Goal: Information Seeking & Learning: Learn about a topic

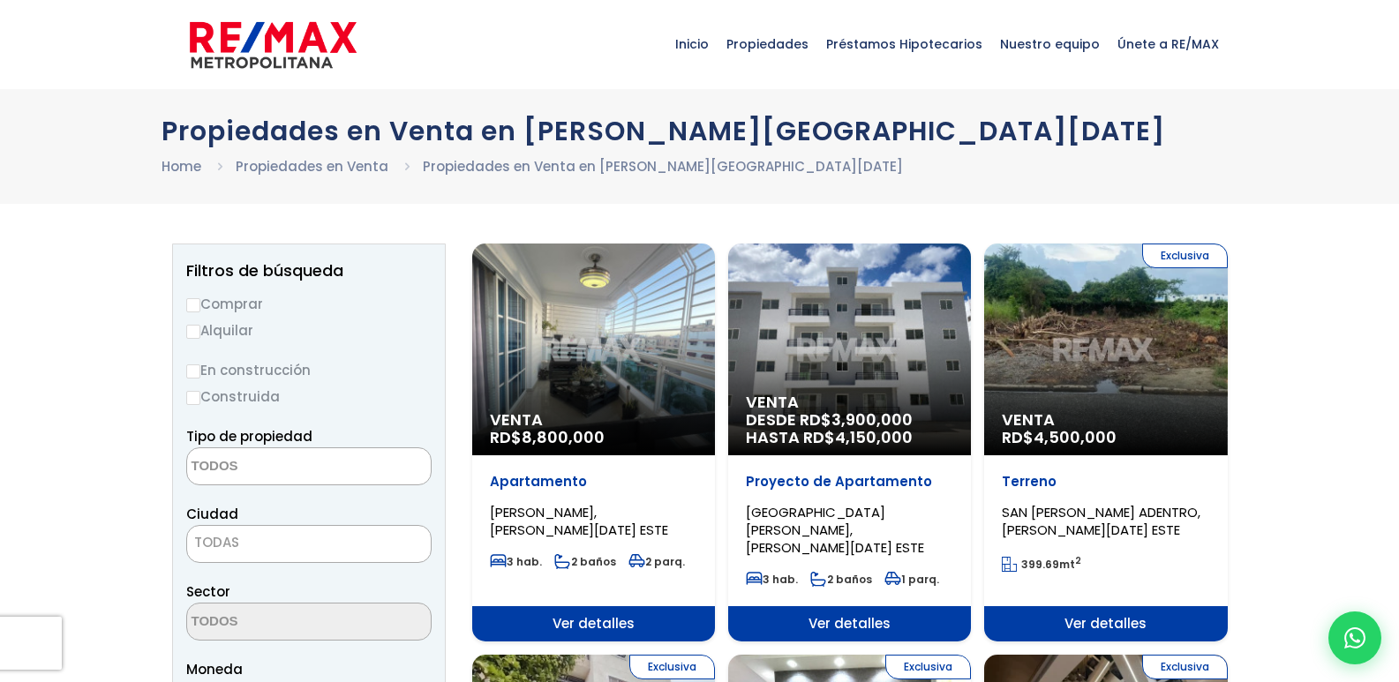
select select
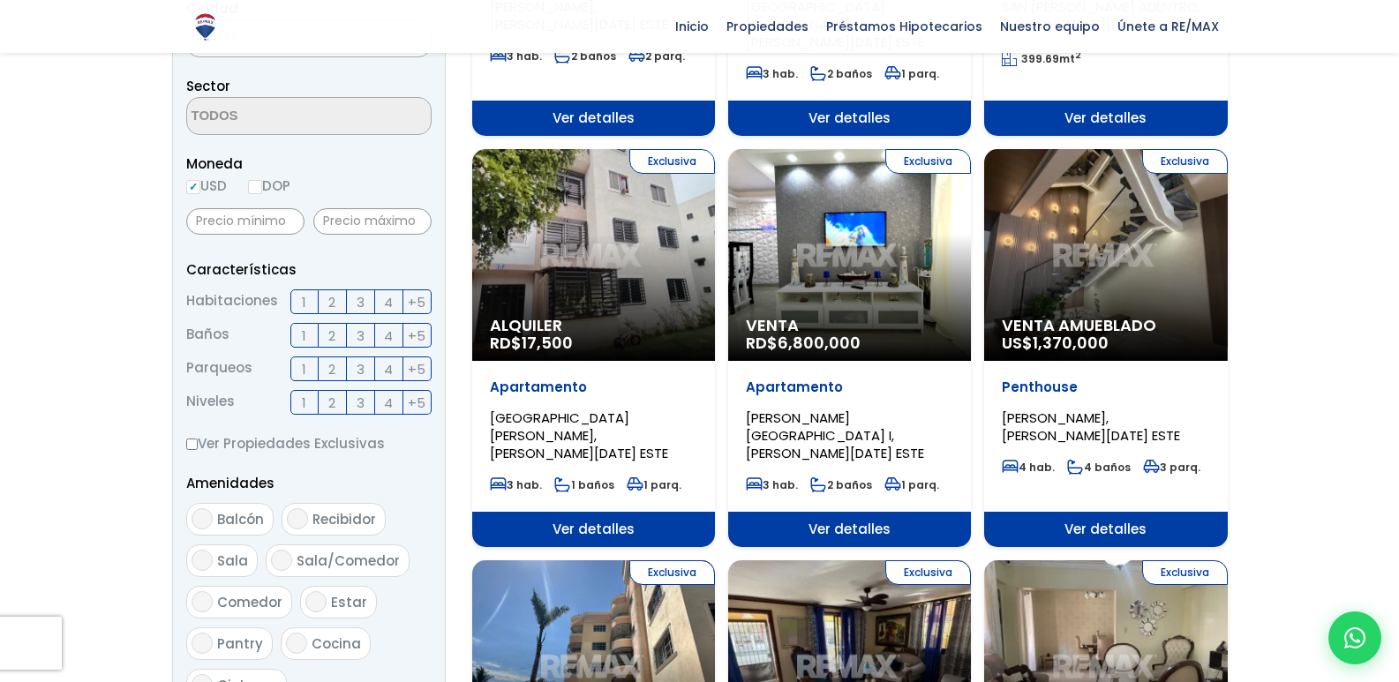
scroll to position [529, 0]
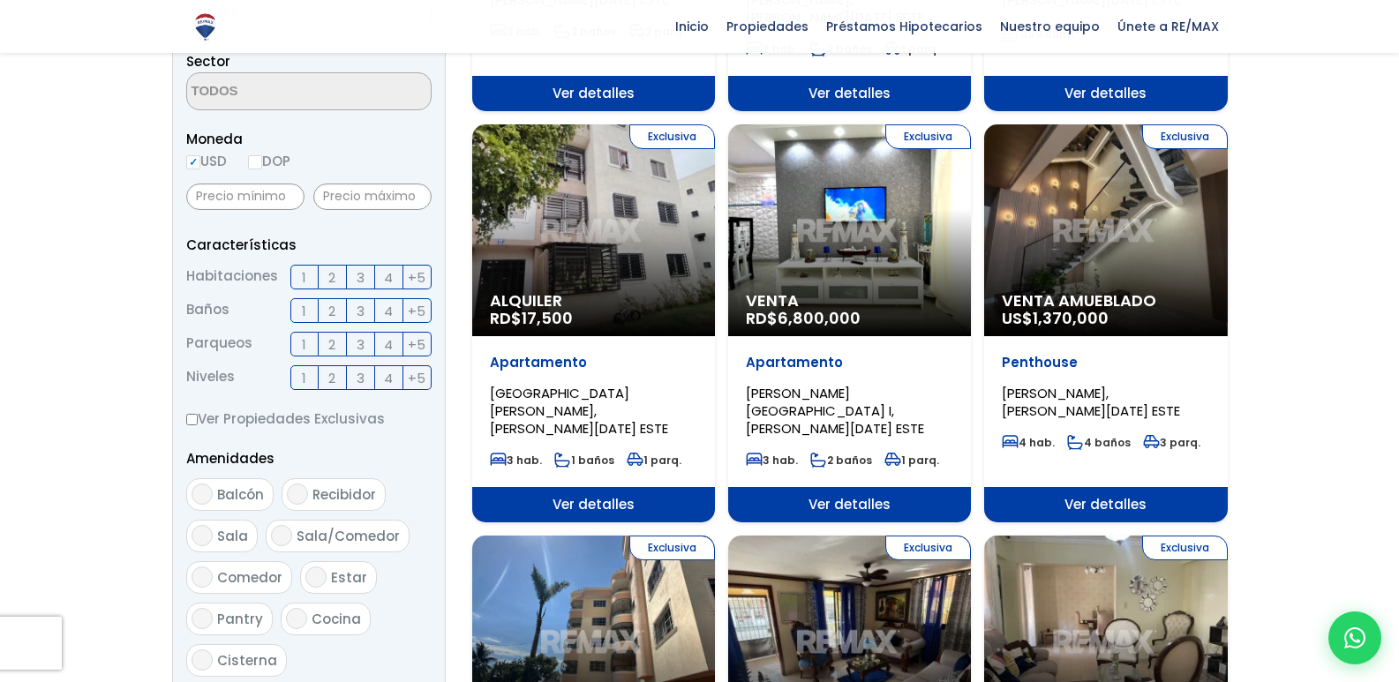
click at [593, 242] on div "Exclusiva Alquiler RD$ 17,500" at bounding box center [593, 230] width 243 height 212
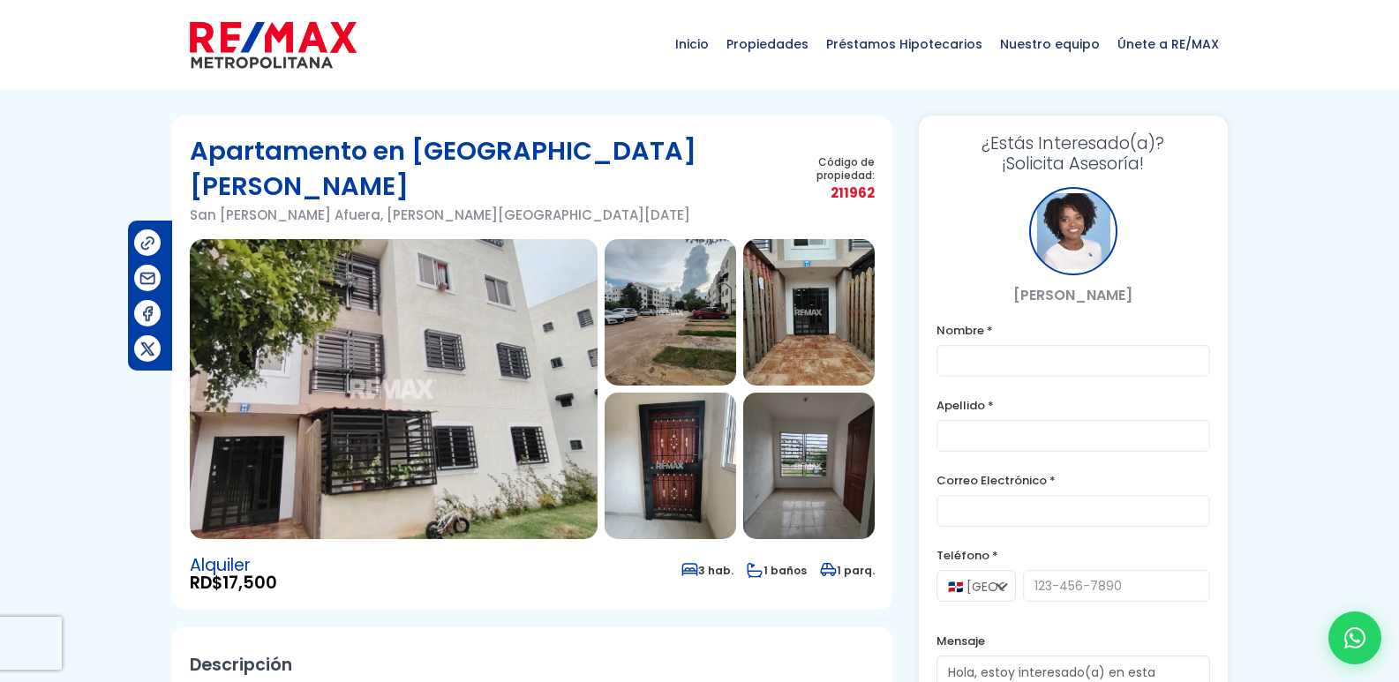
click at [664, 426] on img at bounding box center [669, 466] width 131 height 146
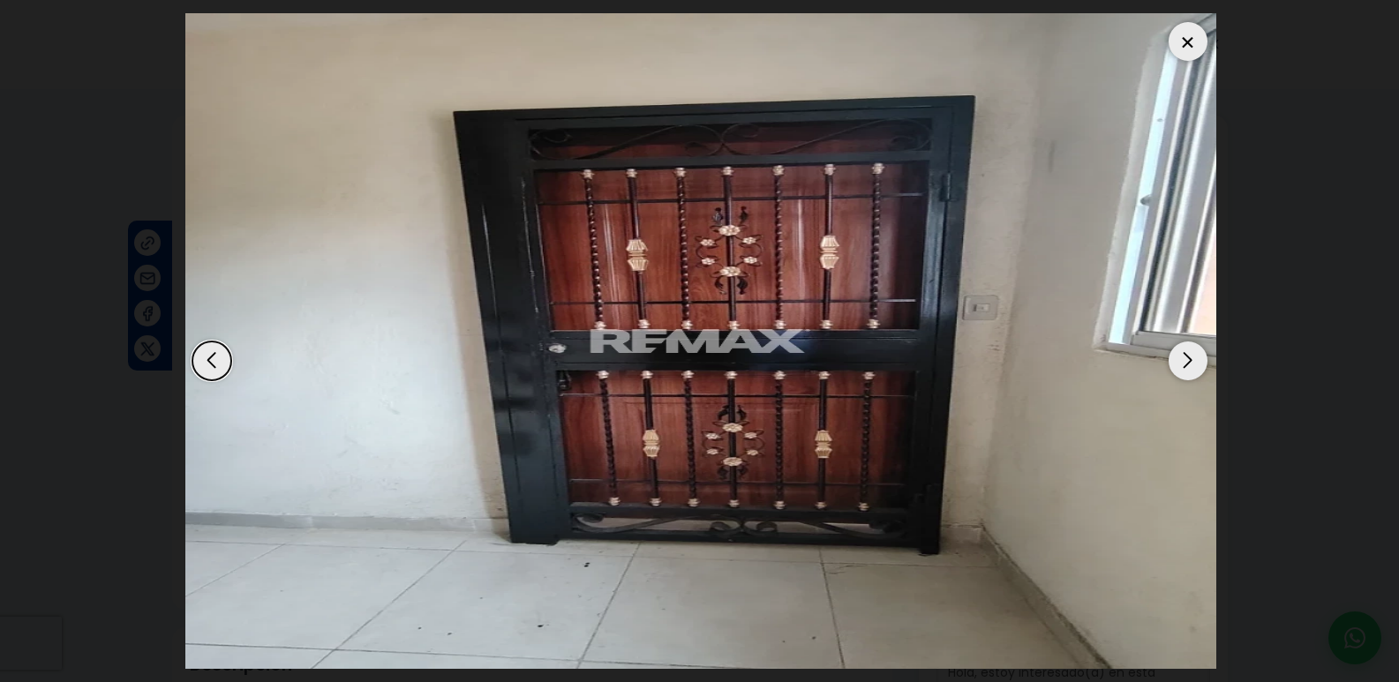
click at [832, 413] on img "4 / 11" at bounding box center [701, 341] width 1032 height 656
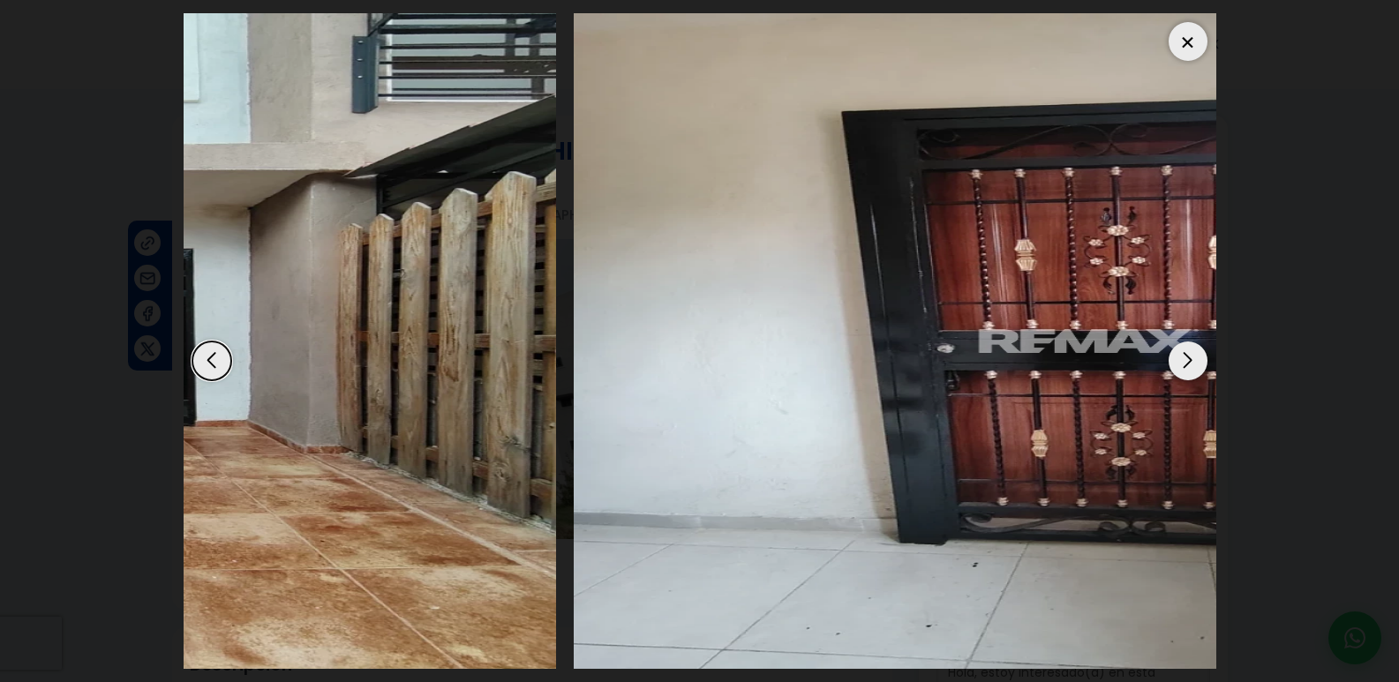
click at [1398, 424] on html "X Inicio Propiedades Préstamos Hipotecarios Calculadora de préstamos Nuestro eq…" at bounding box center [699, 341] width 1399 height 682
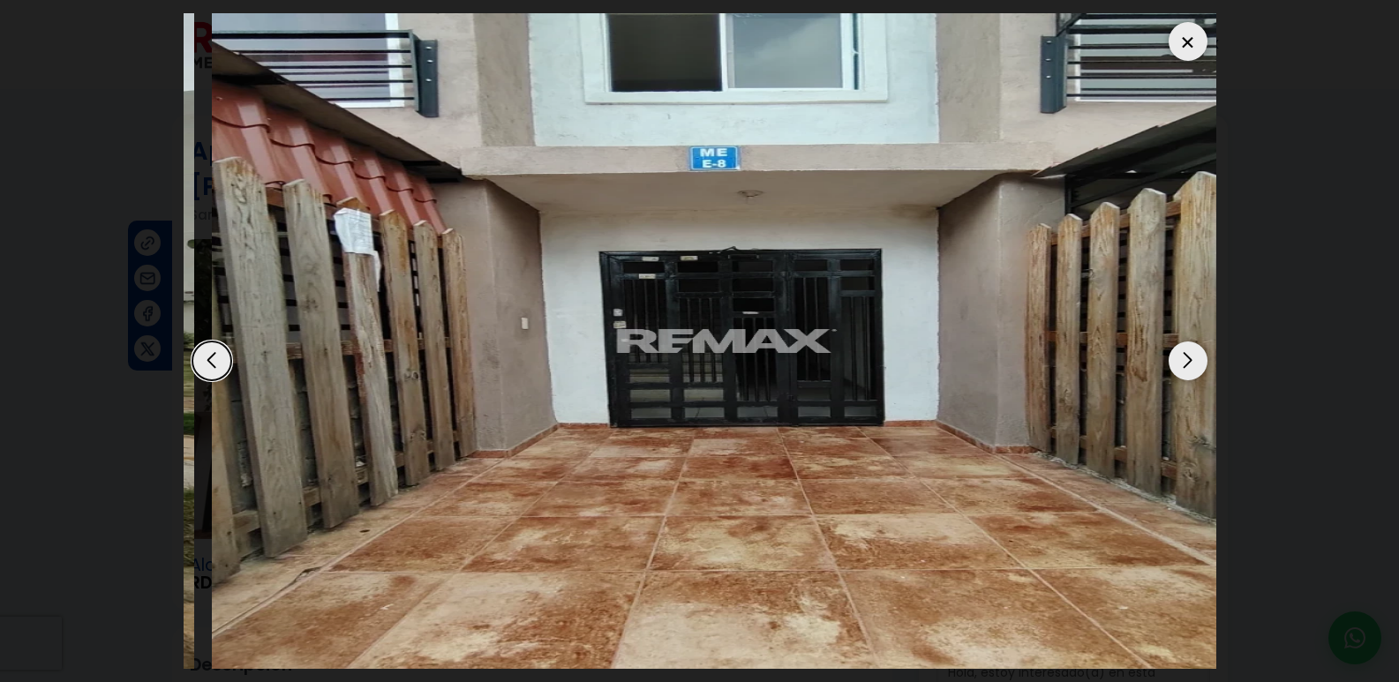
click at [1149, 332] on img "3 / 11" at bounding box center [728, 341] width 1032 height 656
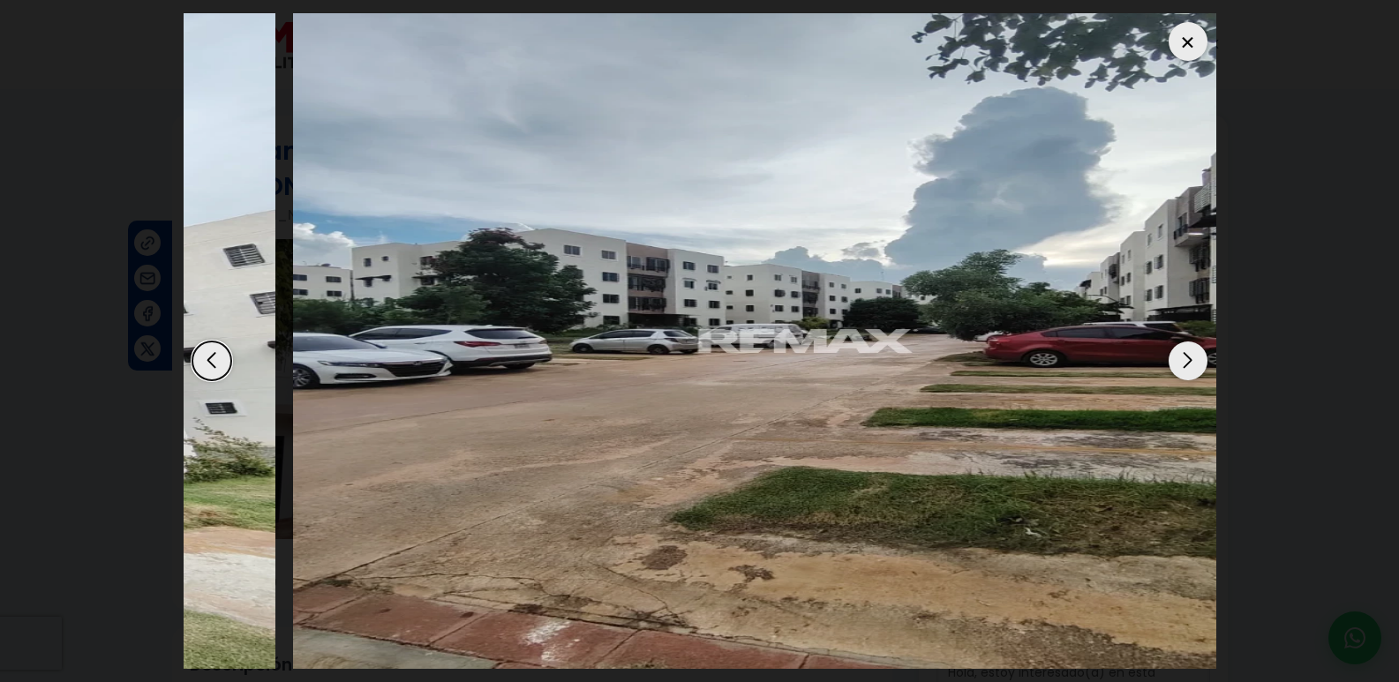
click at [975, 332] on img "2 / 11" at bounding box center [809, 341] width 1032 height 656
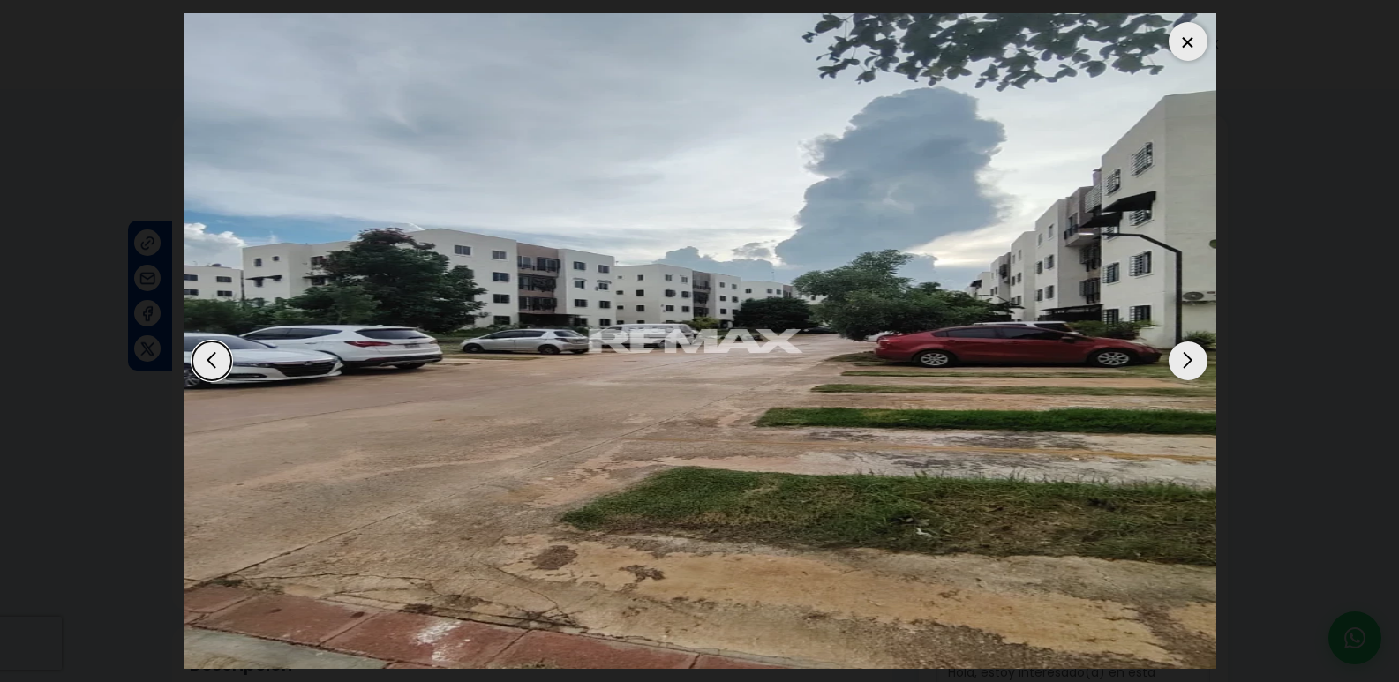
click at [1194, 49] on div at bounding box center [1187, 41] width 39 height 39
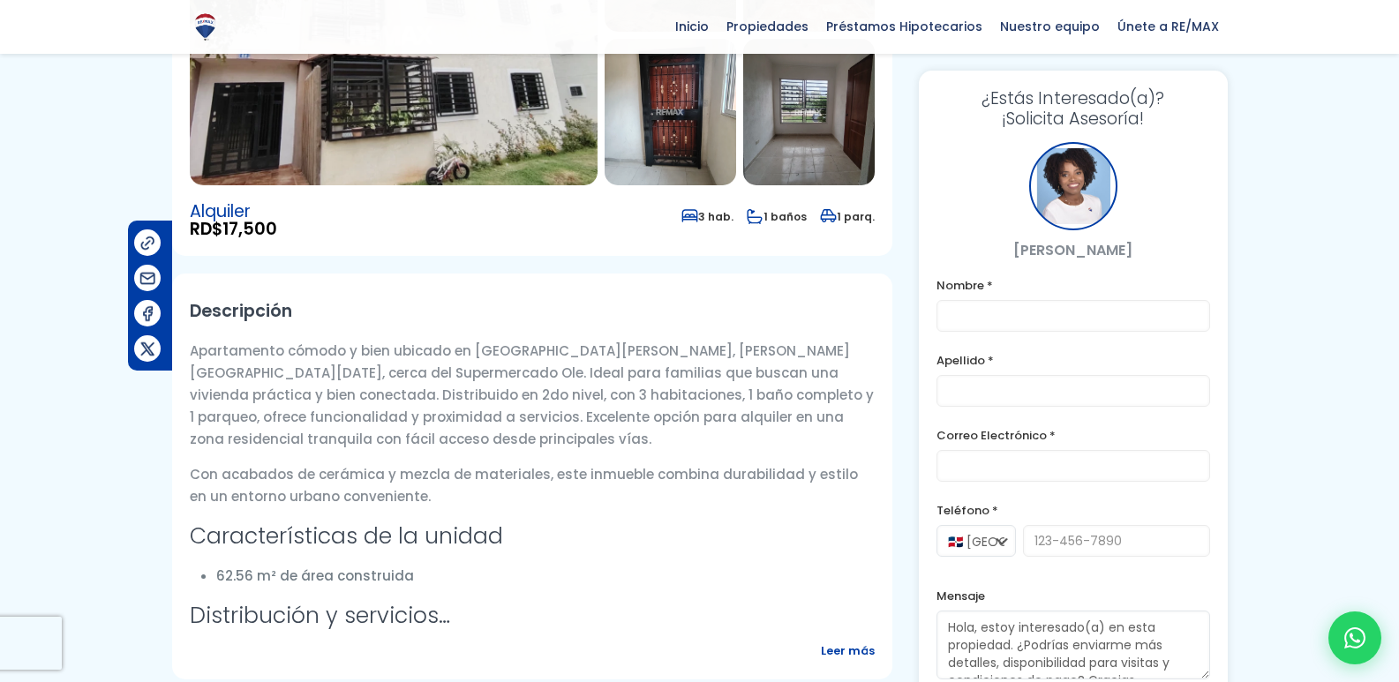
scroll to position [706, 0]
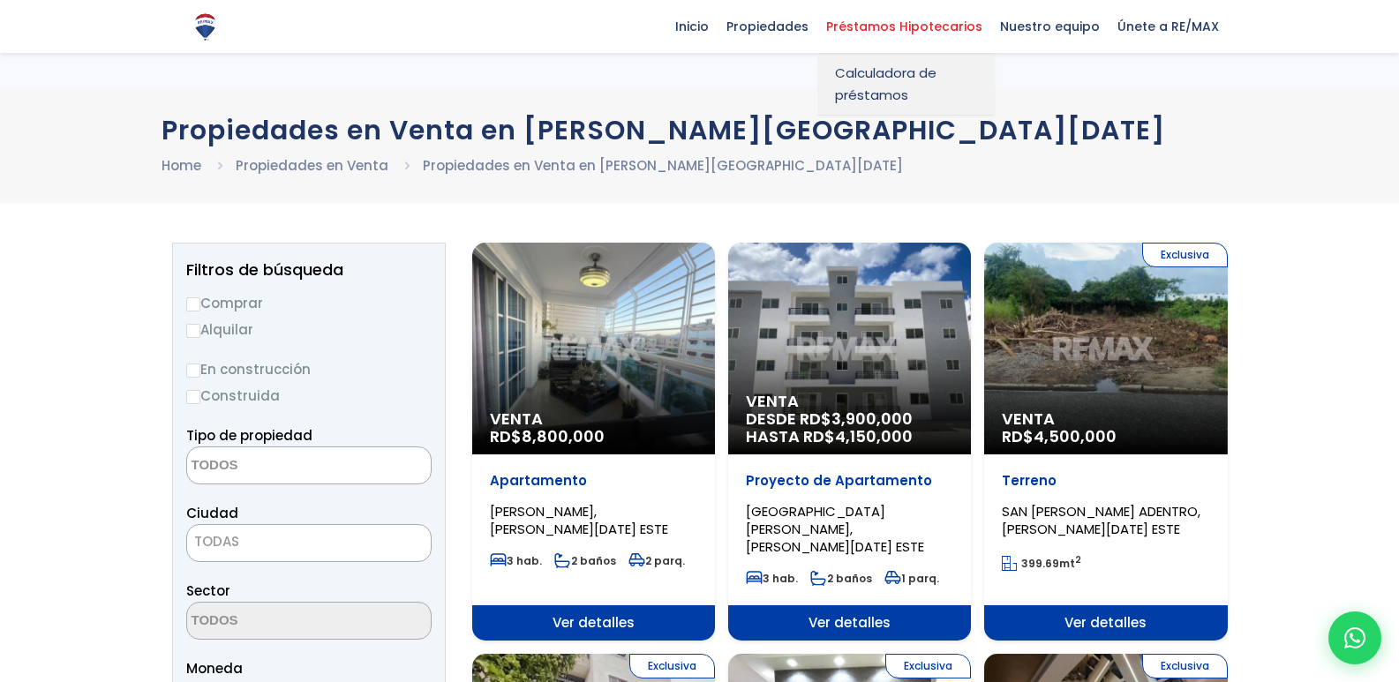
select select
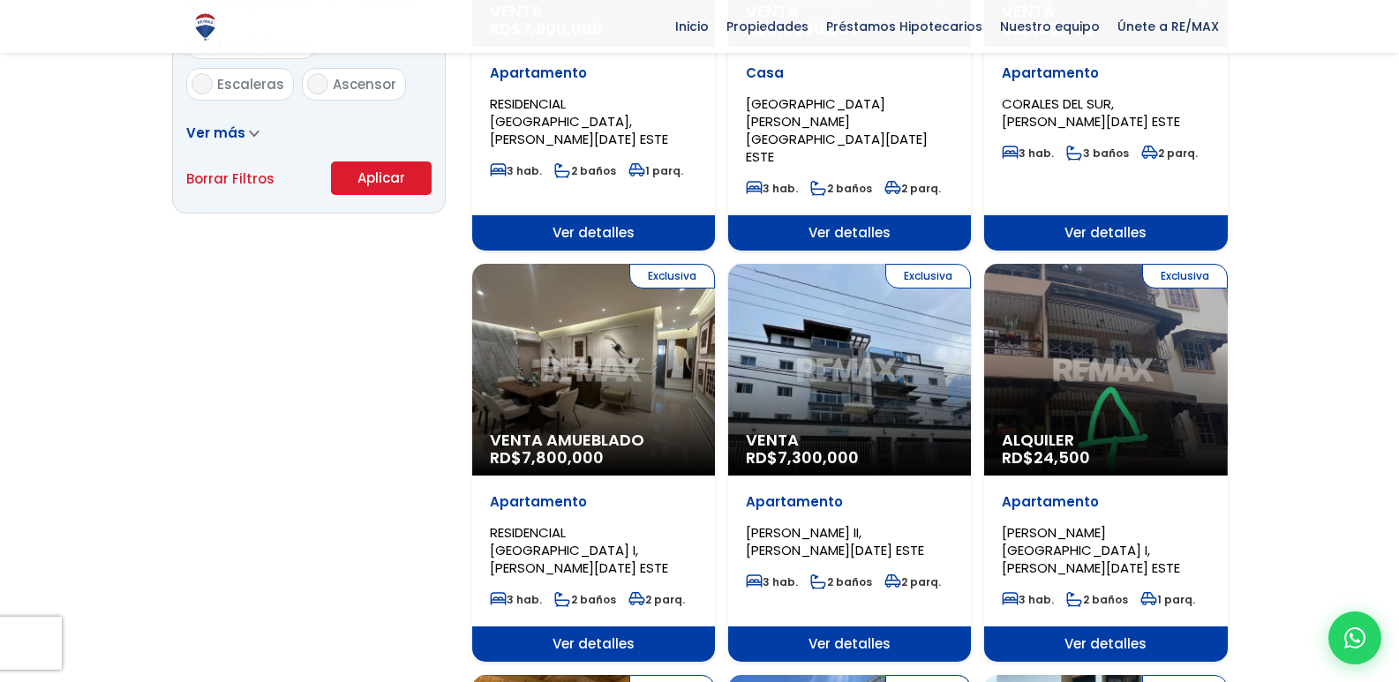
scroll to position [1235, 0]
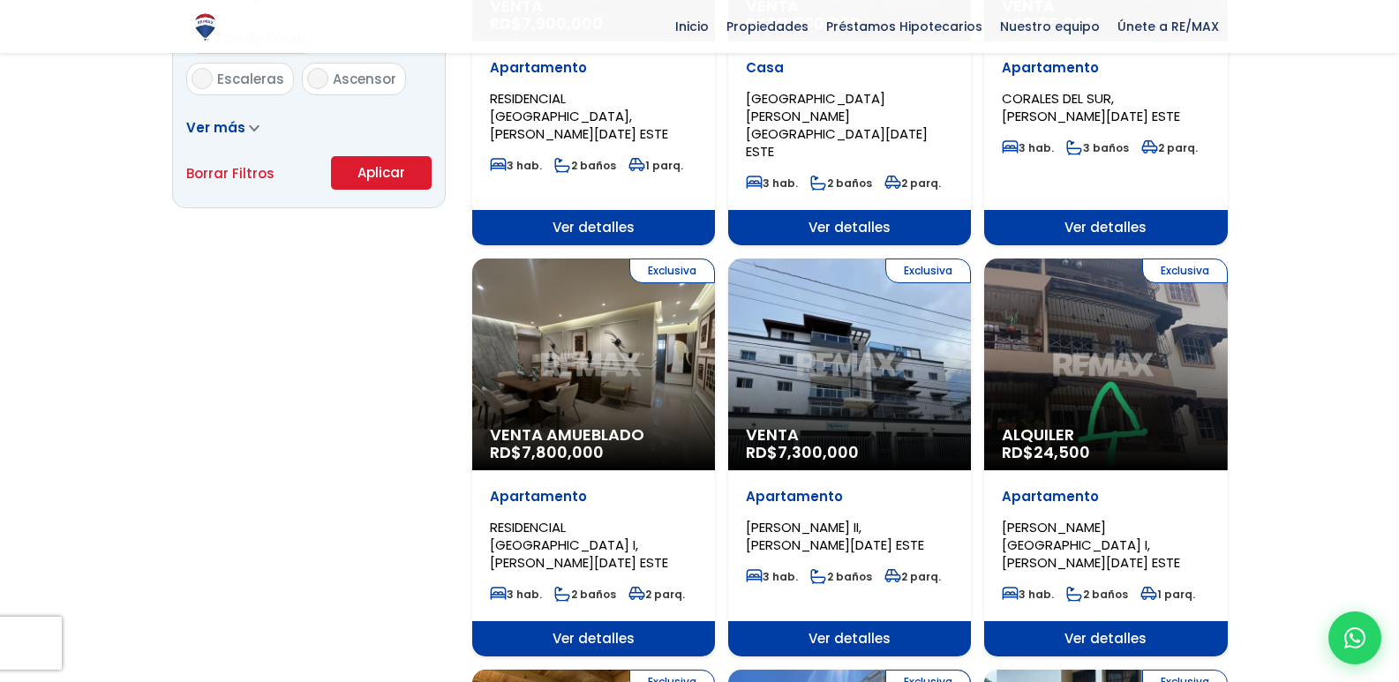
click at [1108, 260] on div "Exclusiva Alquiler RD$ 24,500" at bounding box center [1105, 365] width 243 height 212
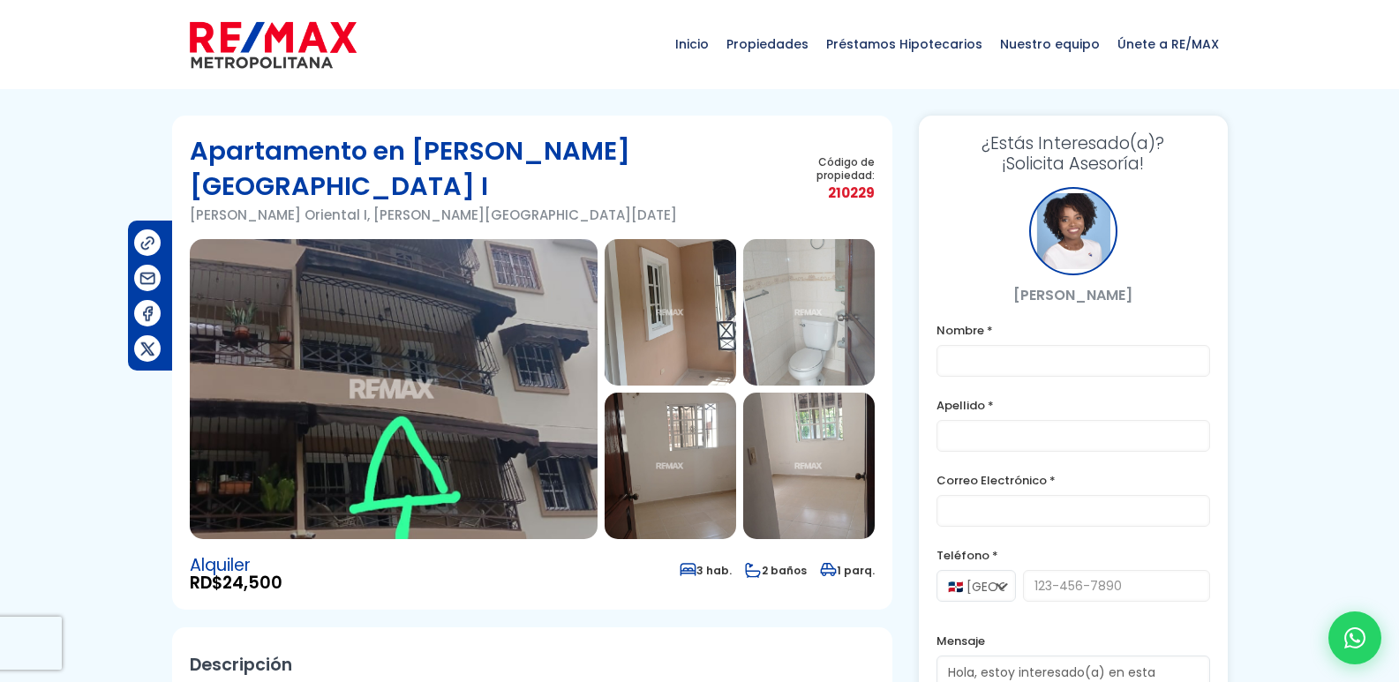
click at [479, 364] on img at bounding box center [394, 389] width 408 height 300
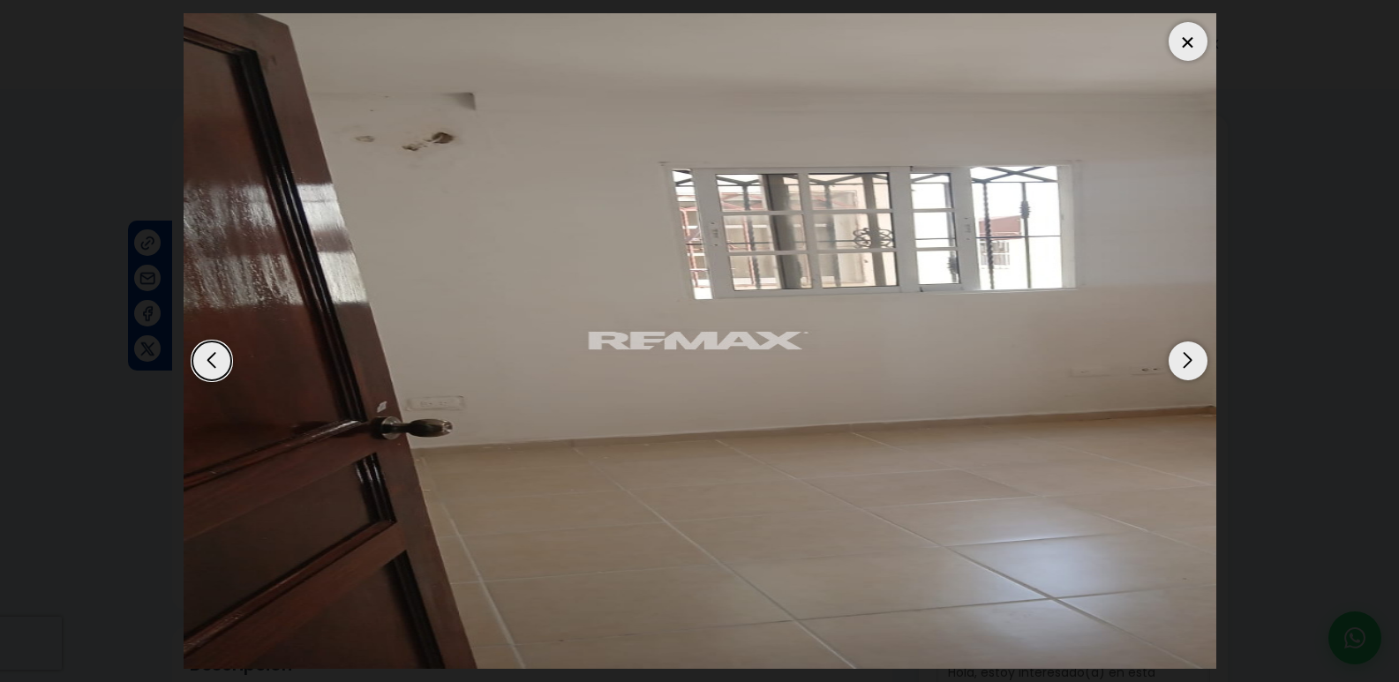
click at [1196, 39] on div at bounding box center [1187, 41] width 39 height 39
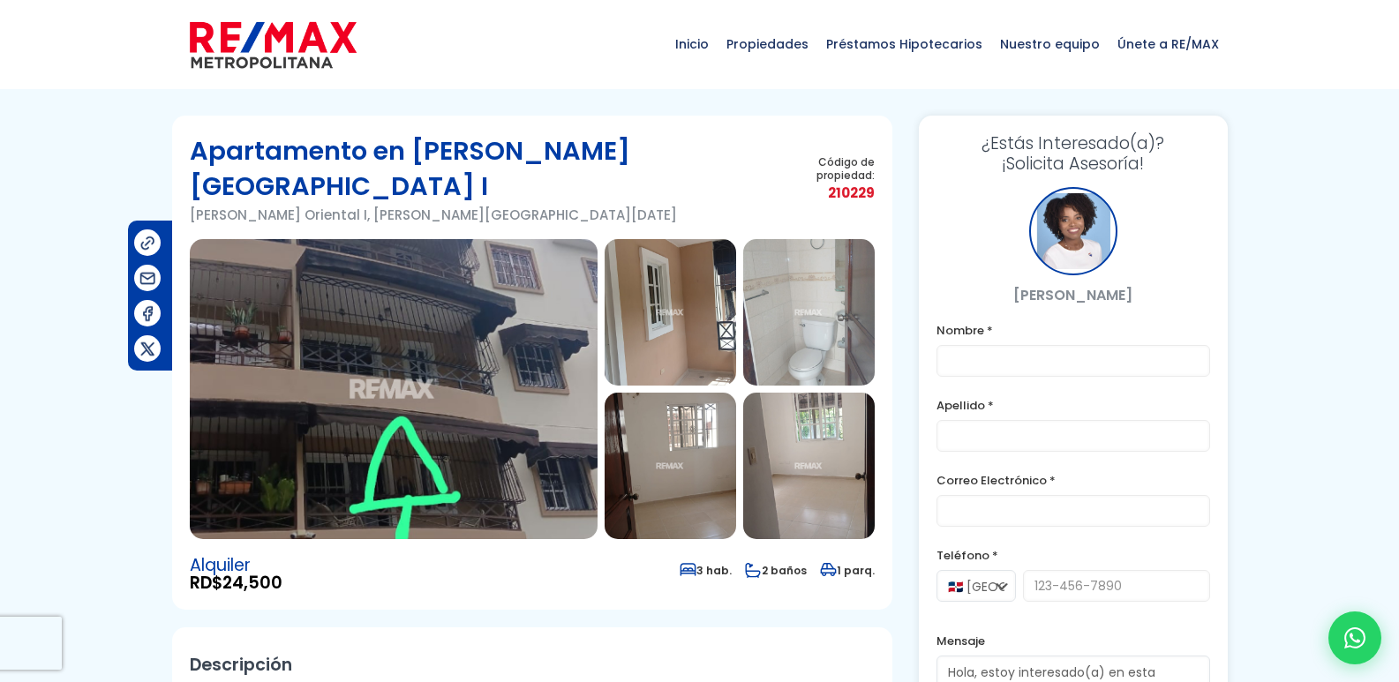
click at [684, 280] on img at bounding box center [669, 312] width 131 height 146
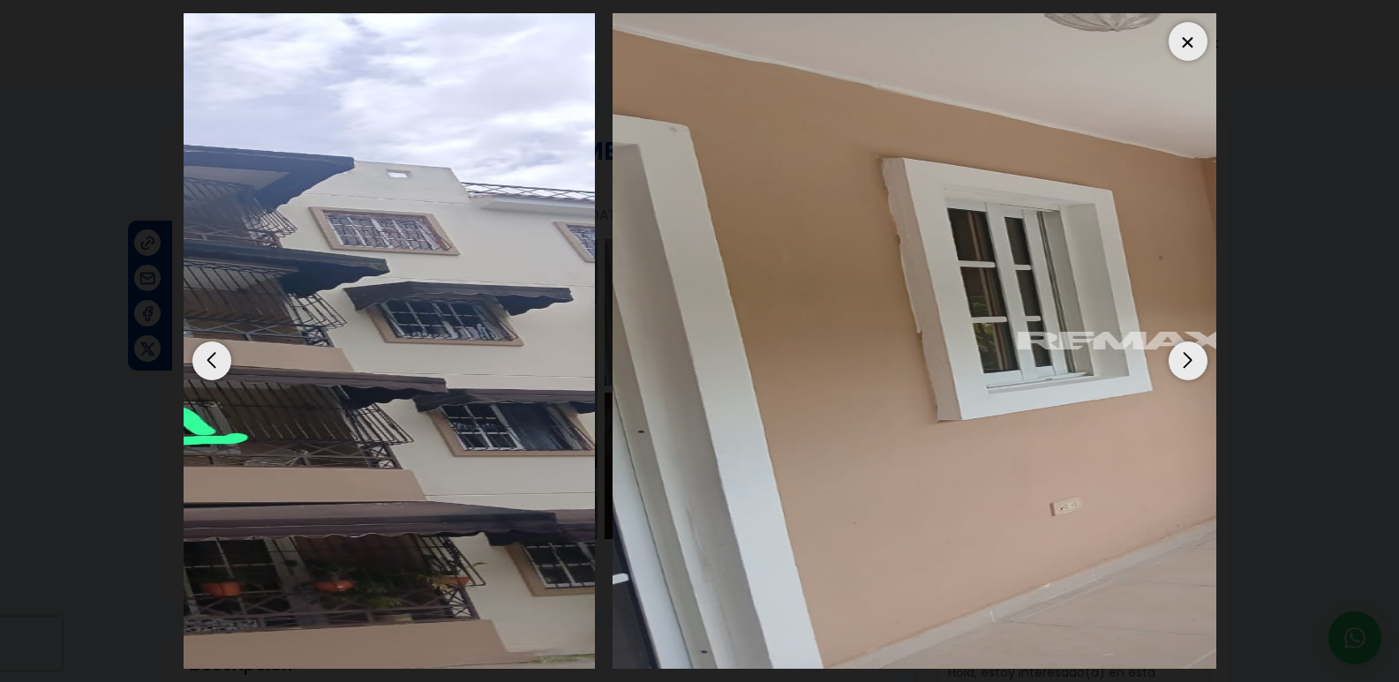
click at [882, 266] on img "2 / 12" at bounding box center [1128, 341] width 1032 height 656
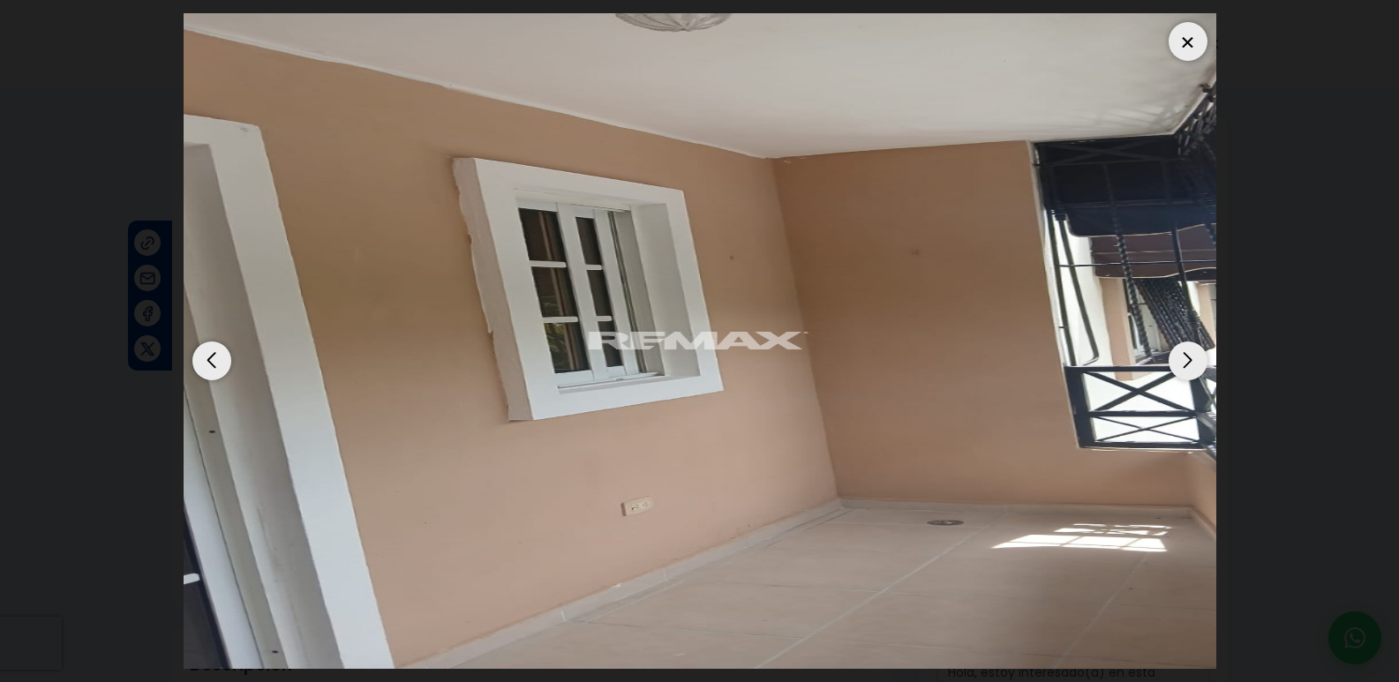
click at [1181, 38] on div at bounding box center [1187, 41] width 39 height 39
